Goal: Task Accomplishment & Management: Manage account settings

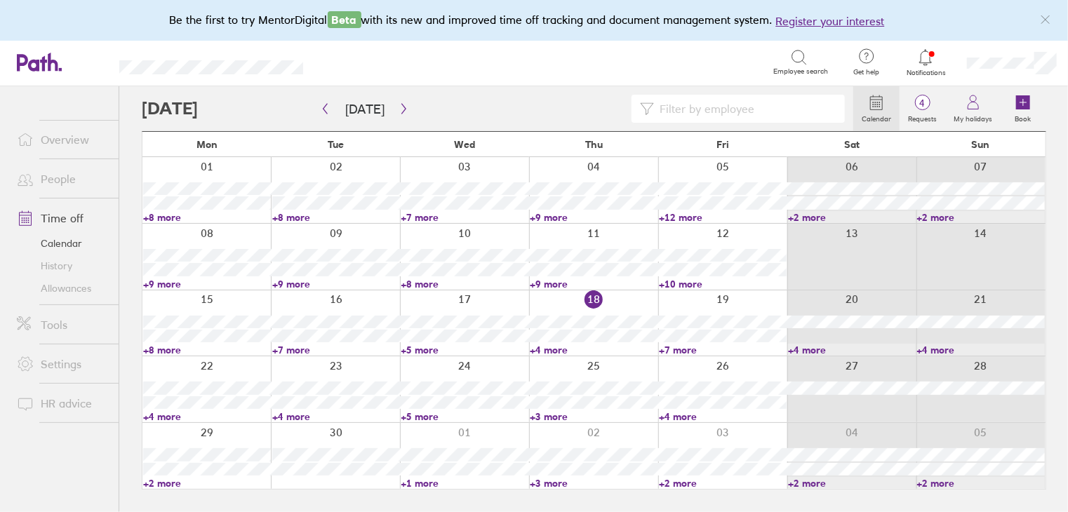
click at [550, 350] on link "+4 more" at bounding box center [594, 350] width 128 height 13
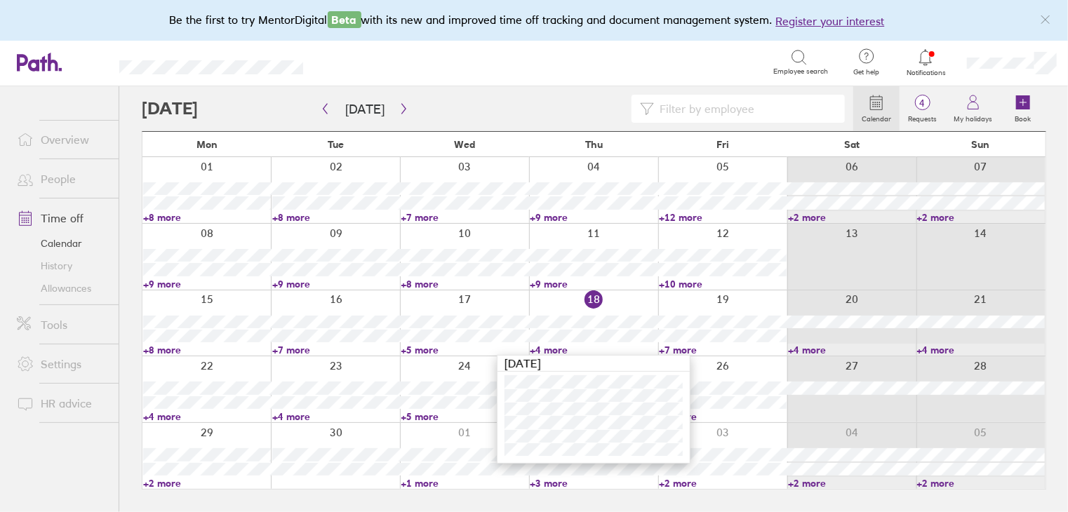
click at [668, 346] on link "+7 more" at bounding box center [723, 350] width 128 height 13
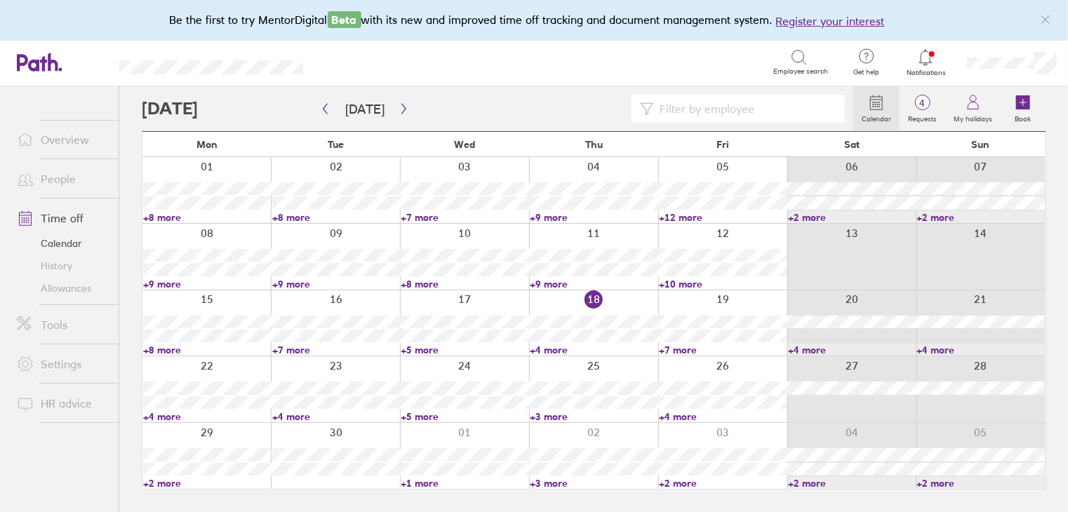
click at [668, 346] on link "+7 more" at bounding box center [723, 350] width 128 height 13
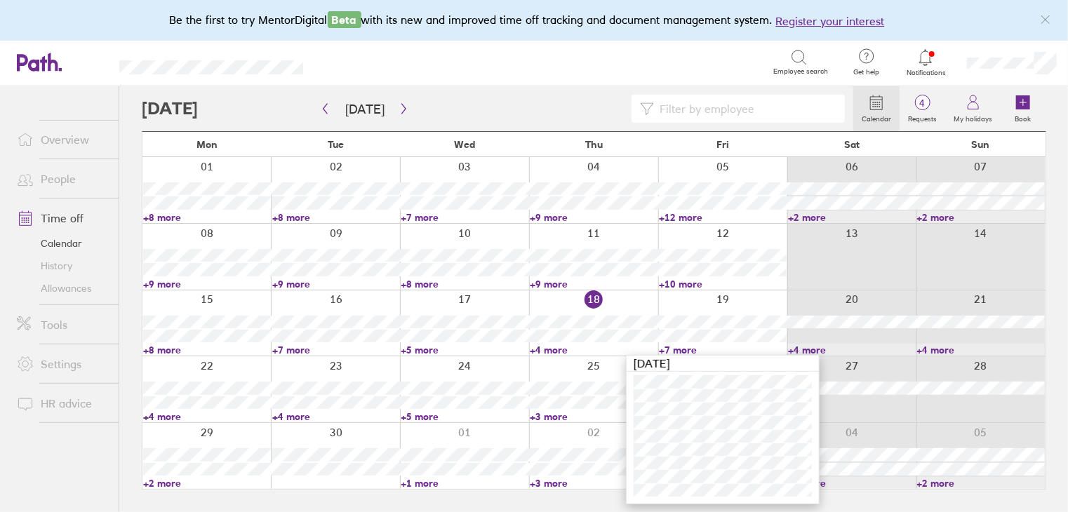
click at [168, 416] on link "+4 more" at bounding box center [207, 416] width 128 height 13
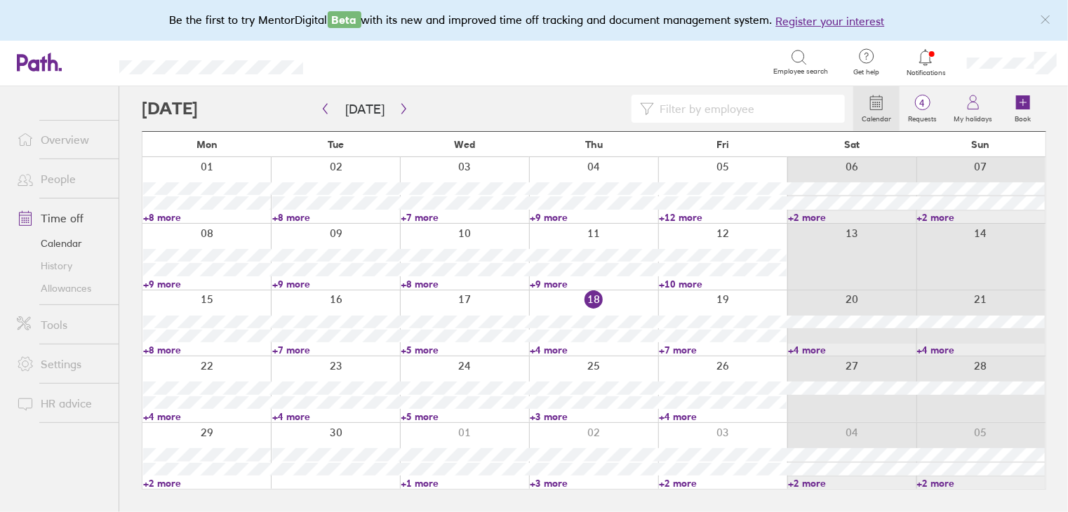
click at [168, 416] on link "+4 more" at bounding box center [207, 416] width 128 height 13
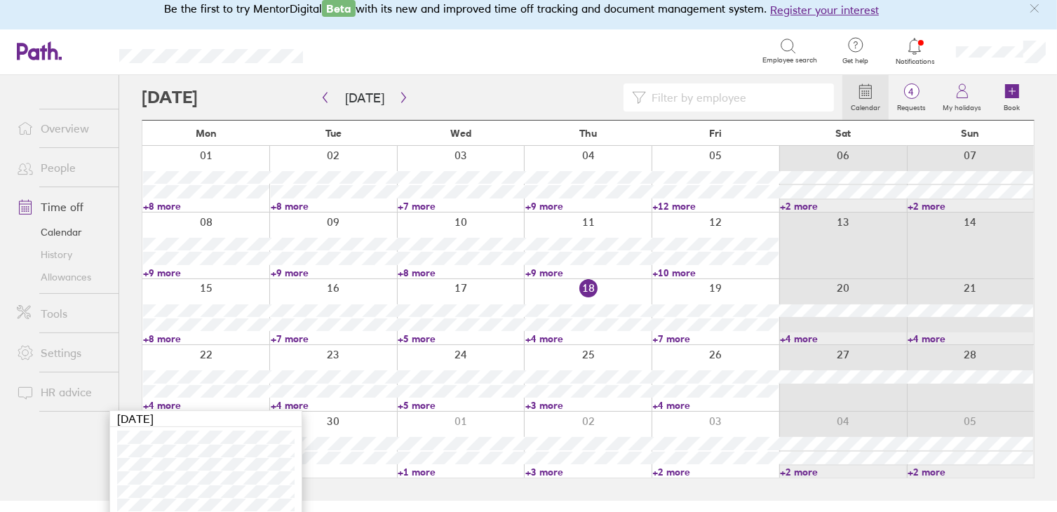
scroll to position [18, 0]
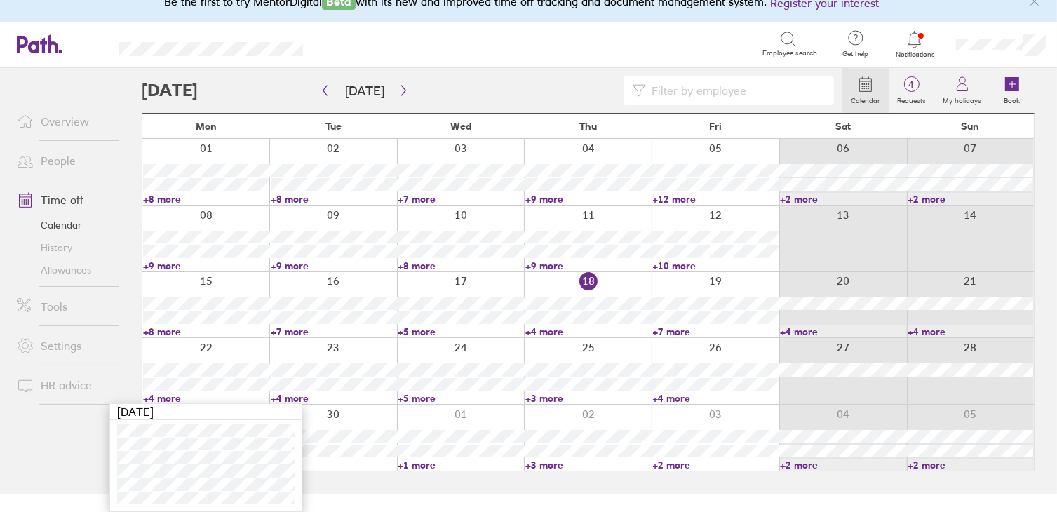
click at [297, 396] on link "+4 more" at bounding box center [334, 398] width 126 height 13
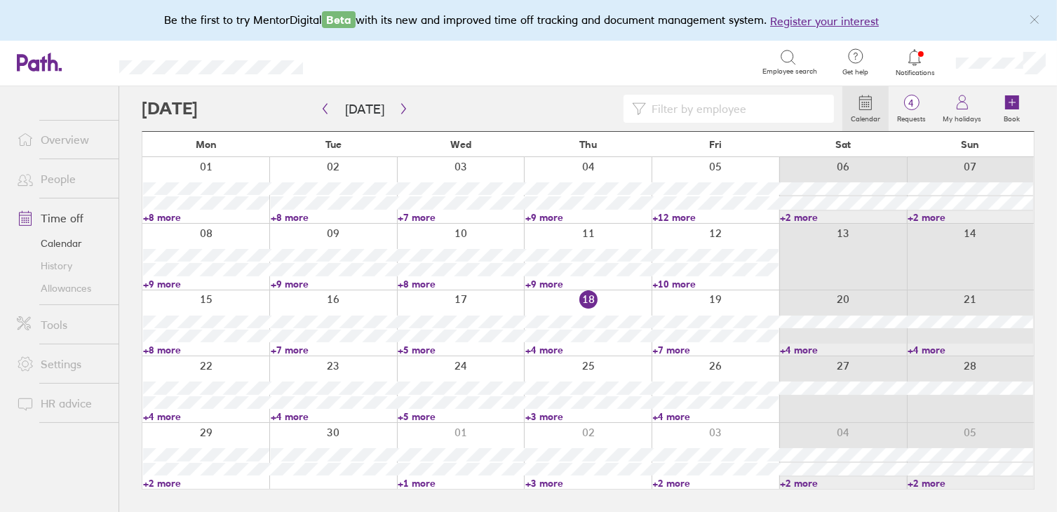
scroll to position [0, 0]
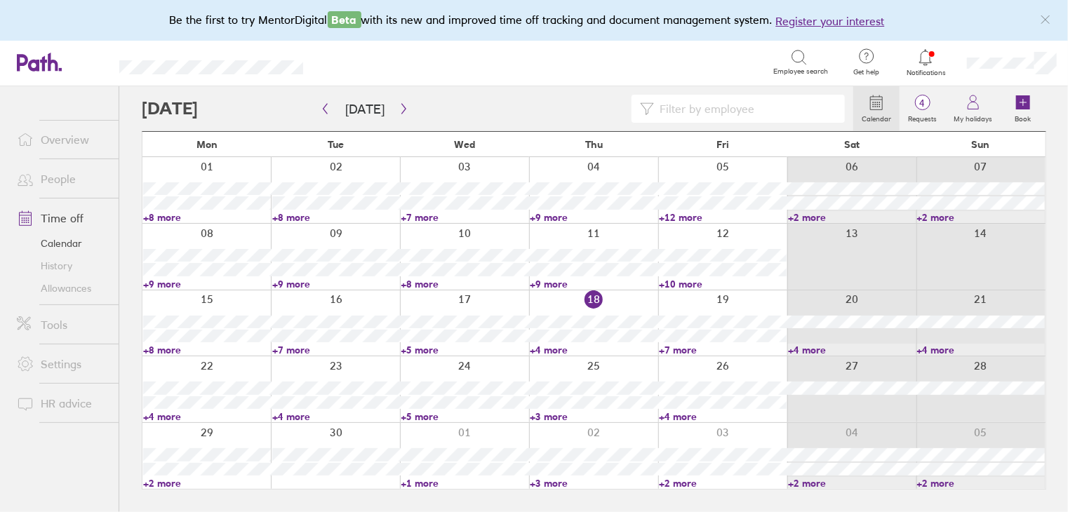
click at [299, 414] on link "+4 more" at bounding box center [336, 416] width 128 height 13
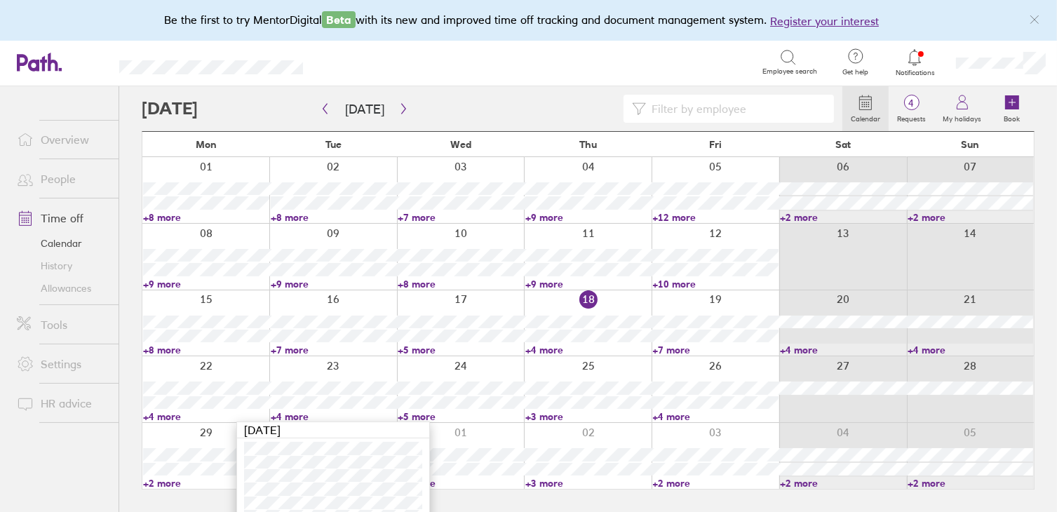
scroll to position [18, 0]
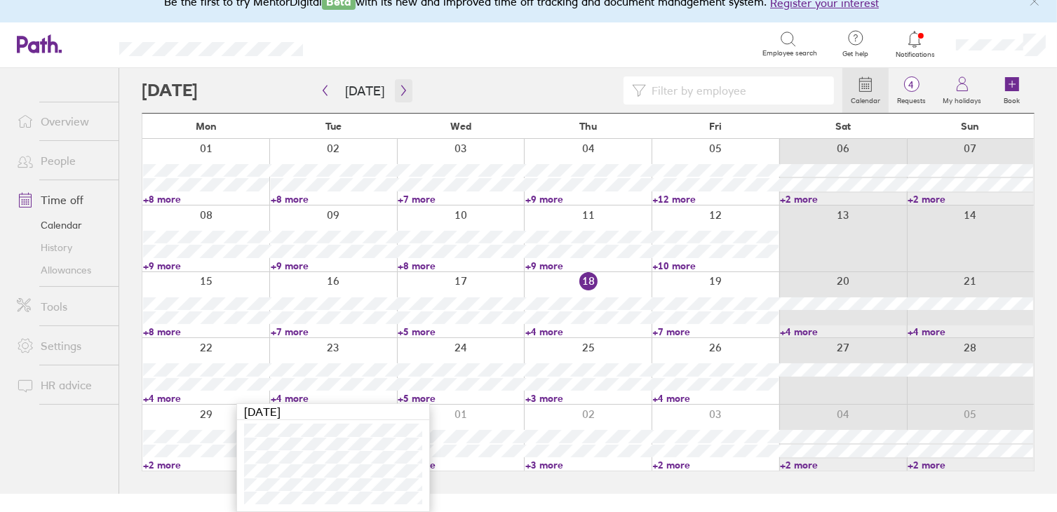
click at [398, 93] on icon "button" at bounding box center [403, 90] width 11 height 11
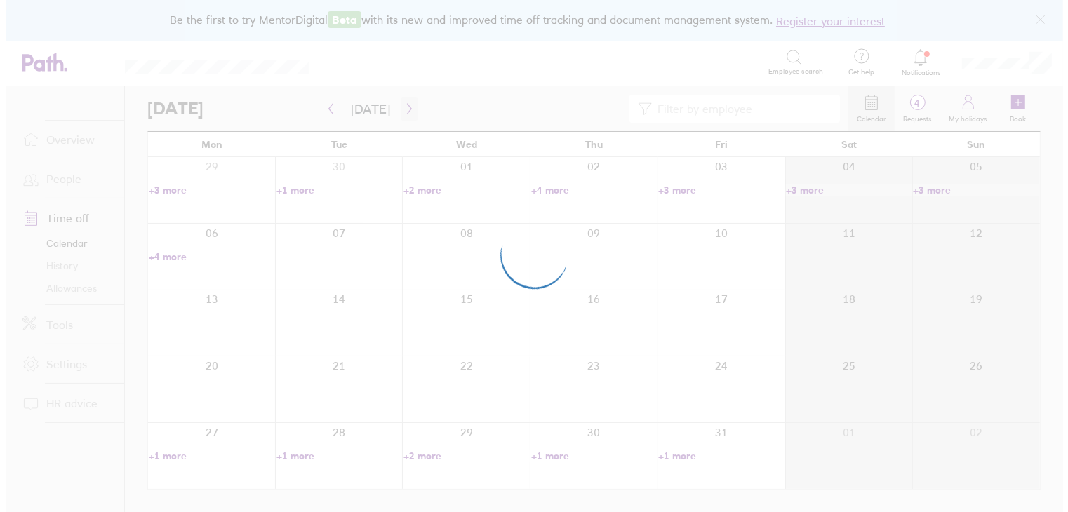
scroll to position [0, 0]
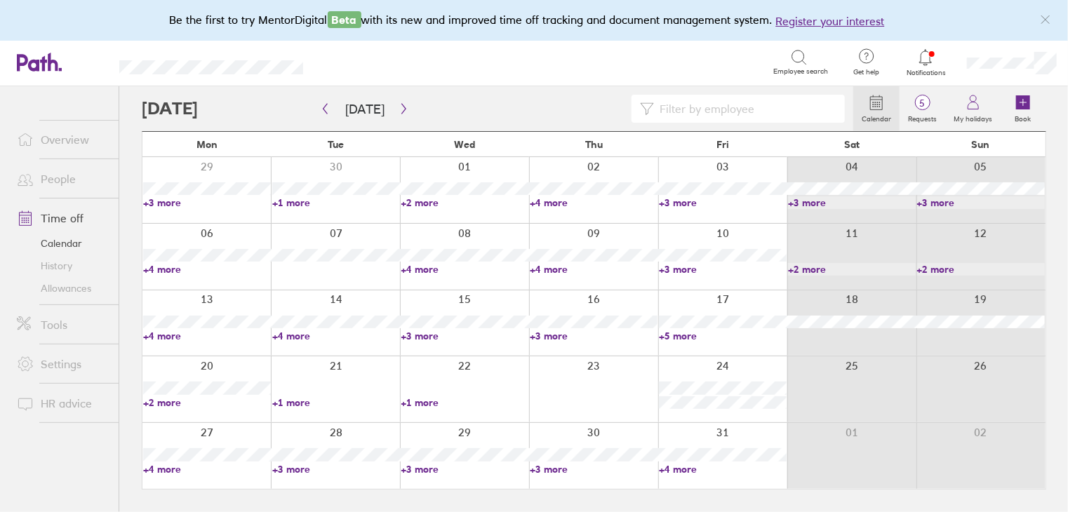
click at [344, 344] on div at bounding box center [335, 323] width 129 height 66
